Goal: Task Accomplishment & Management: Complete application form

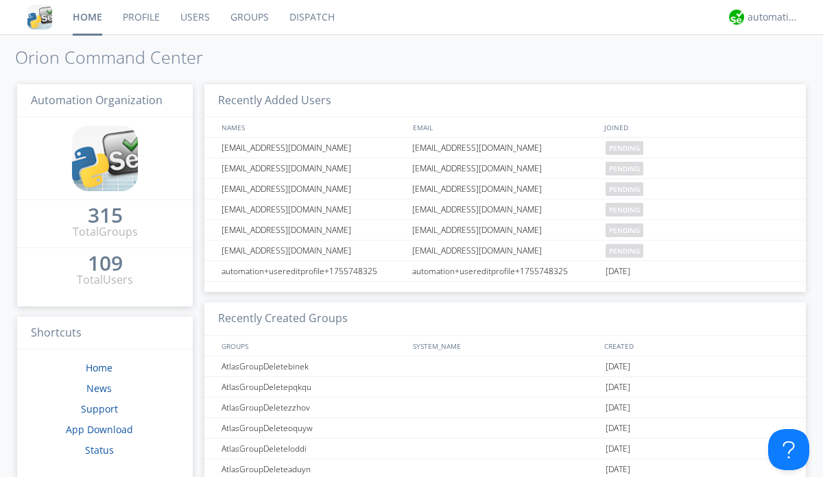
click at [194, 17] on link "Users" at bounding box center [195, 17] width 50 height 34
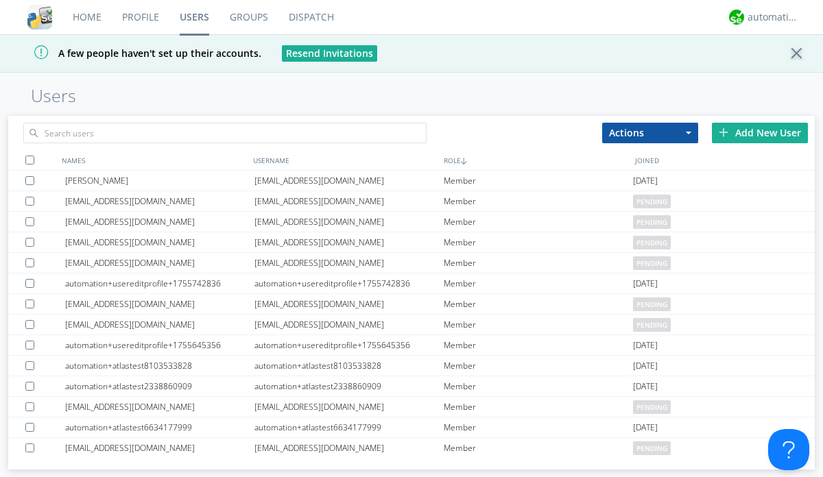
click at [760, 132] on div "Add New User" at bounding box center [760, 133] width 96 height 21
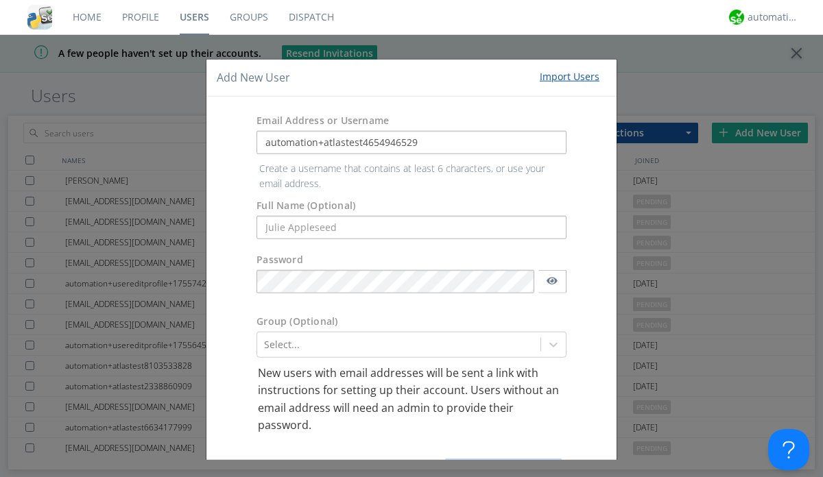
type input "automation+atlastest4654946529"
click at [498, 459] on button "Create User Account" at bounding box center [503, 469] width 117 height 21
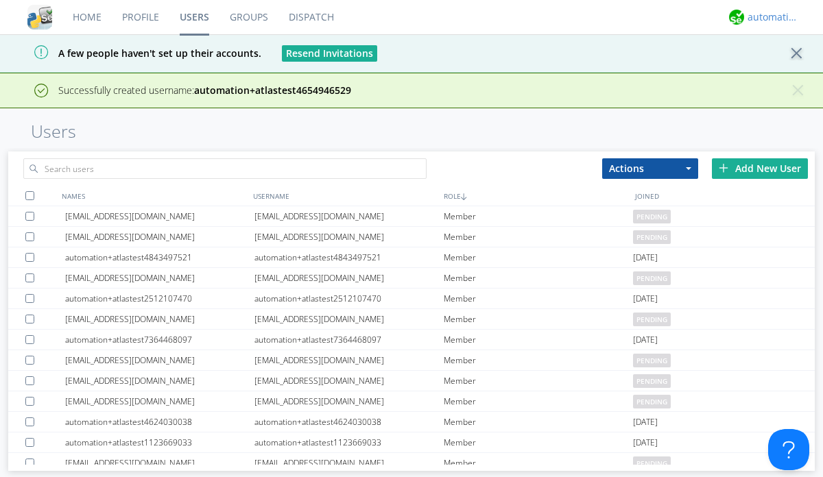
click at [769, 17] on div "automation+atlas" at bounding box center [772, 17] width 51 height 14
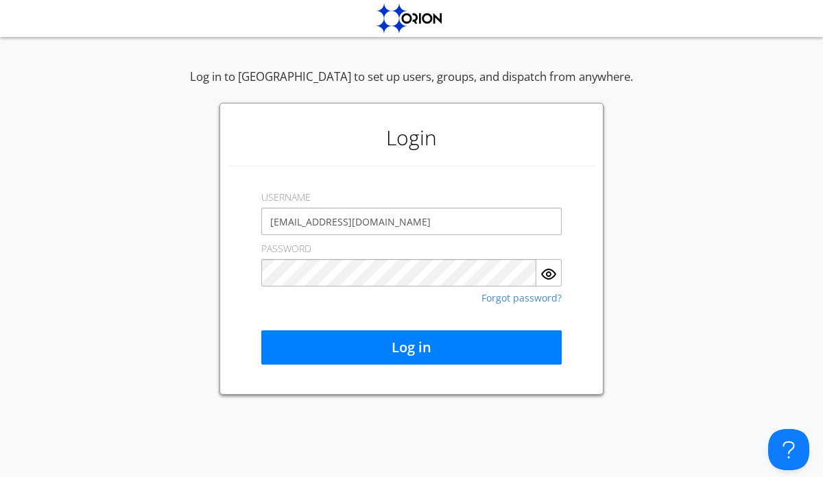
type input "[EMAIL_ADDRESS][DOMAIN_NAME]"
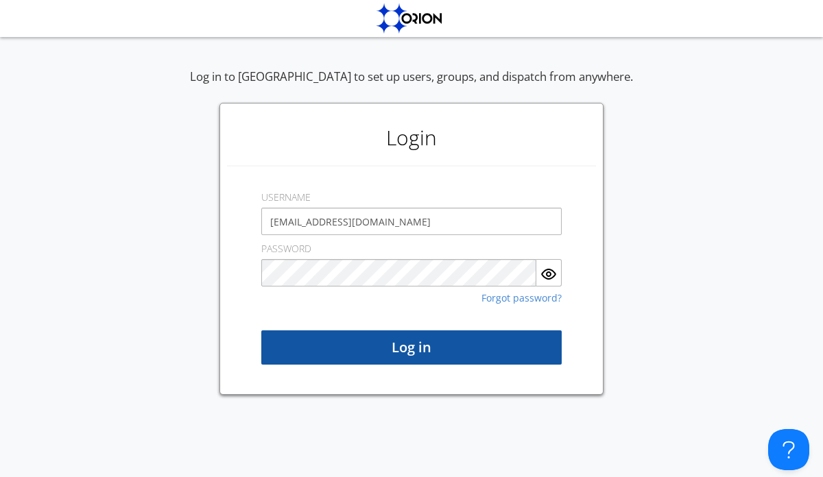
click at [411, 348] on button "Log in" at bounding box center [411, 347] width 300 height 34
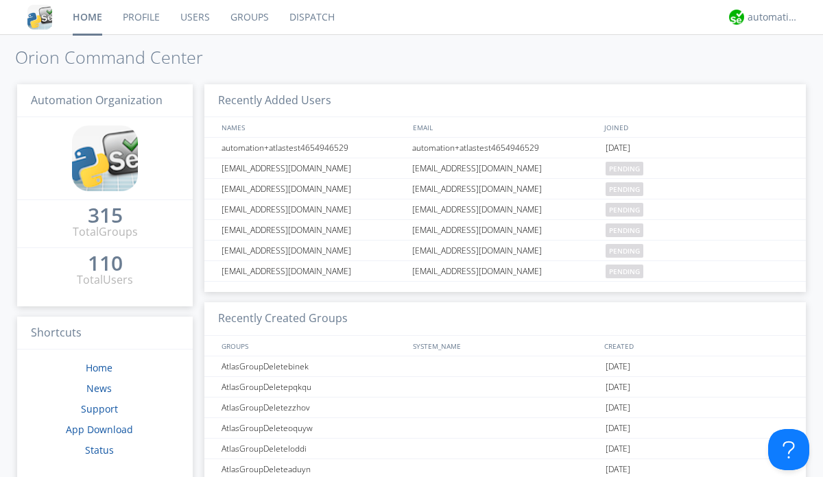
click at [194, 17] on link "Users" at bounding box center [195, 17] width 50 height 34
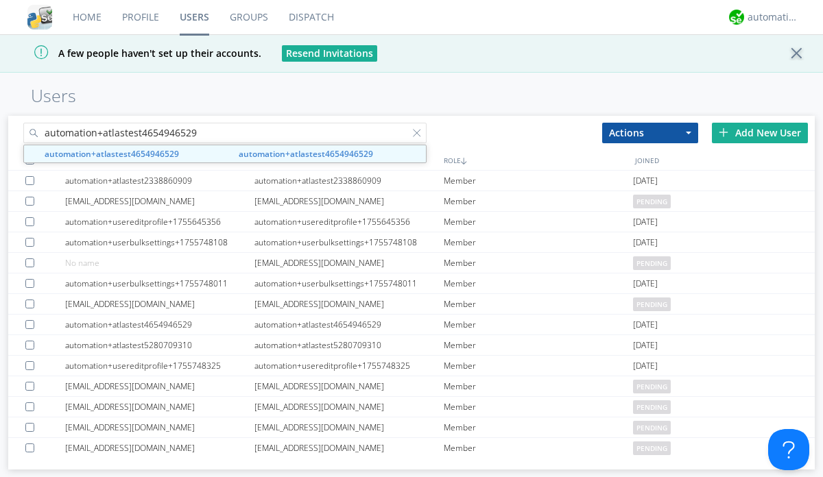
type input "automation+atlastest4654946529"
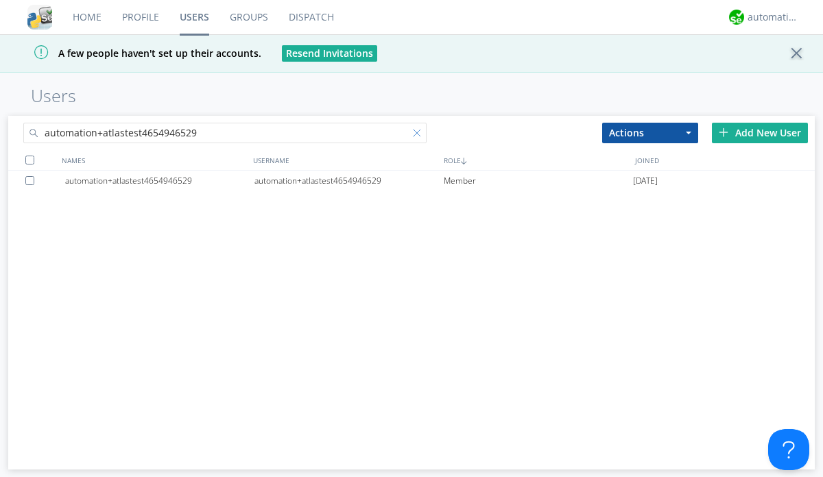
click at [420, 135] on div at bounding box center [420, 136] width 14 height 14
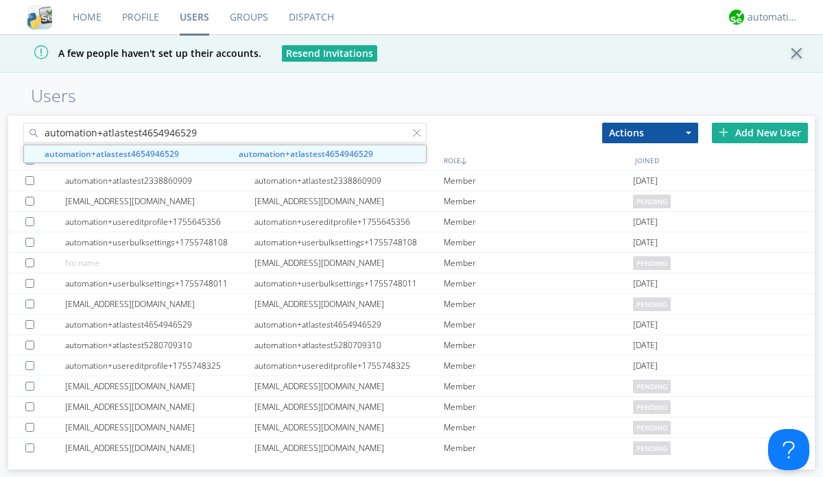
type input "automation+atlastest4654946529"
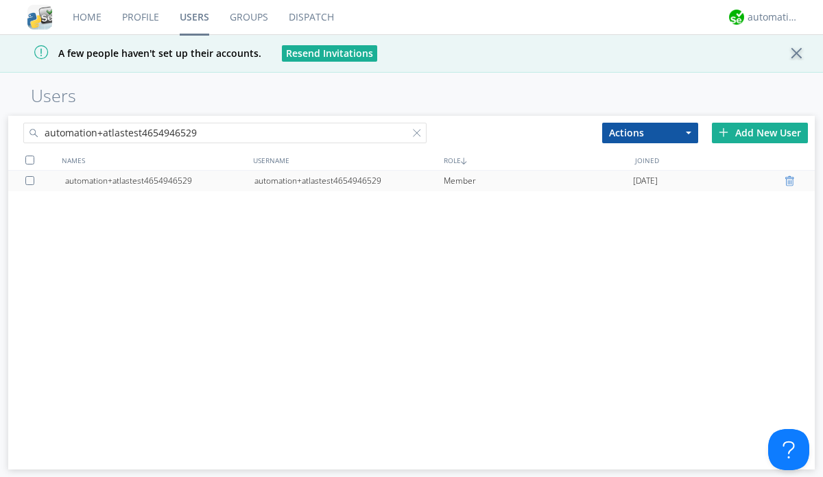
click at [791, 181] on div at bounding box center [791, 181] width 14 height 11
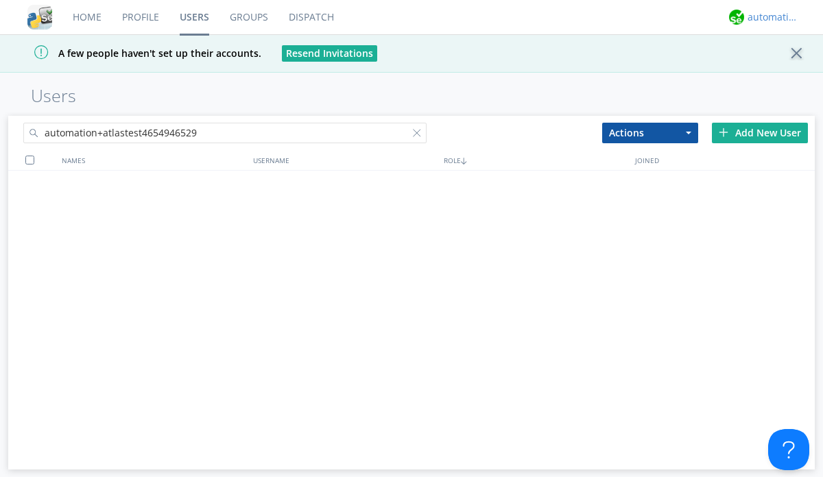
click at [769, 17] on div "automation+atlas" at bounding box center [772, 17] width 51 height 14
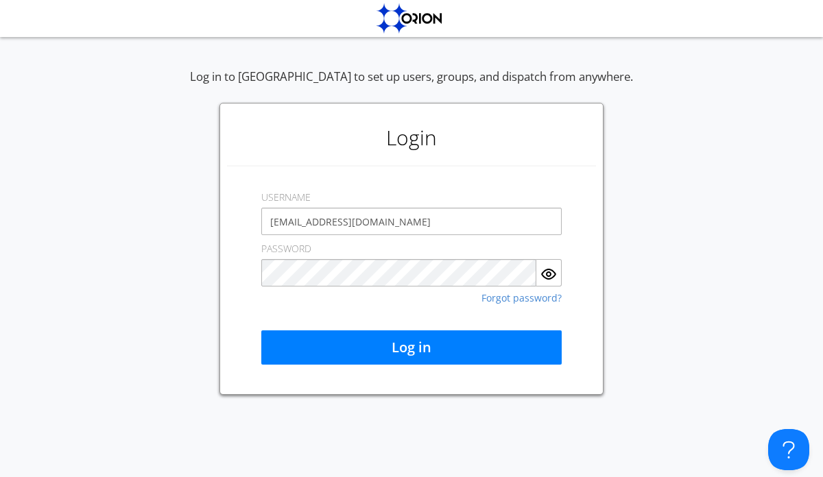
type input "[EMAIL_ADDRESS][DOMAIN_NAME]"
click at [411, 348] on button "Log in" at bounding box center [411, 347] width 300 height 34
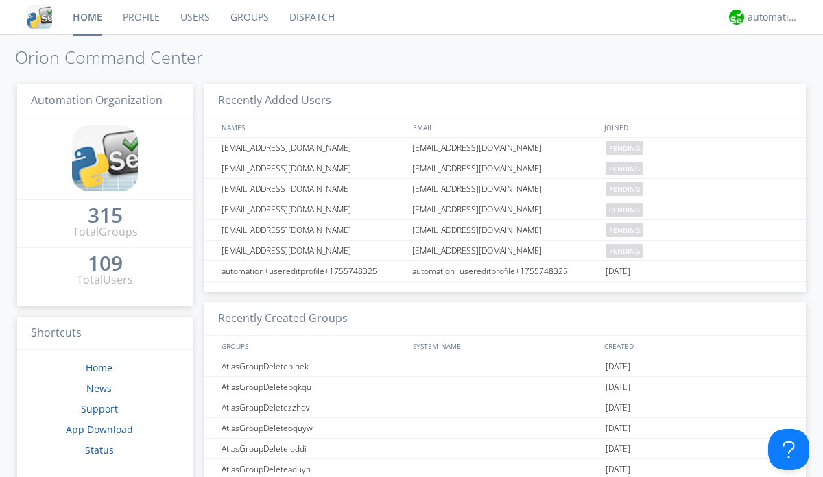
click at [194, 17] on link "Users" at bounding box center [195, 17] width 50 height 34
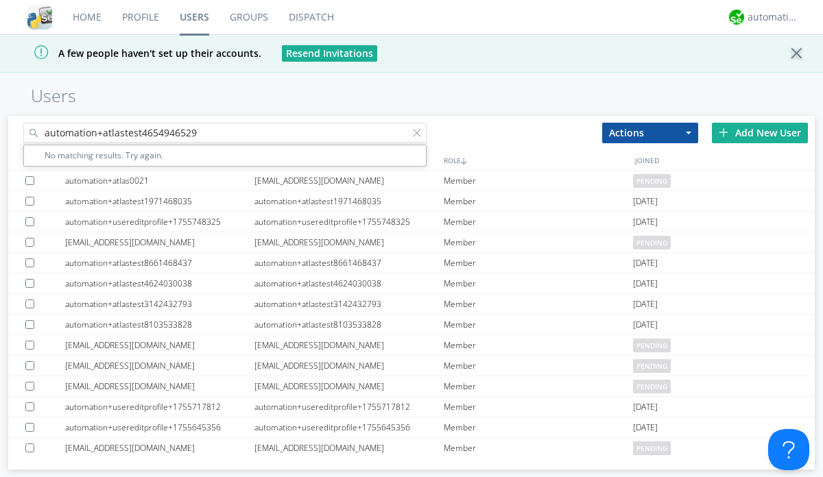
type input "automation+atlastest4654946529"
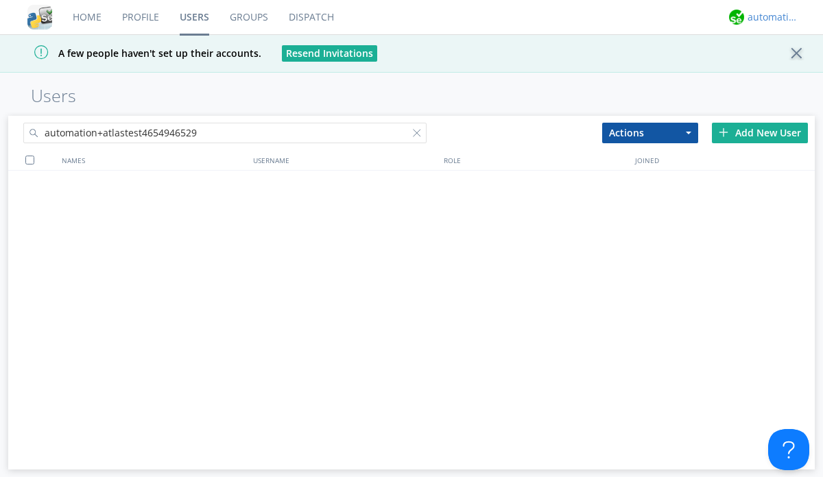
click at [769, 17] on div "automation+atlas" at bounding box center [772, 17] width 51 height 14
